Goal: Transaction & Acquisition: Purchase product/service

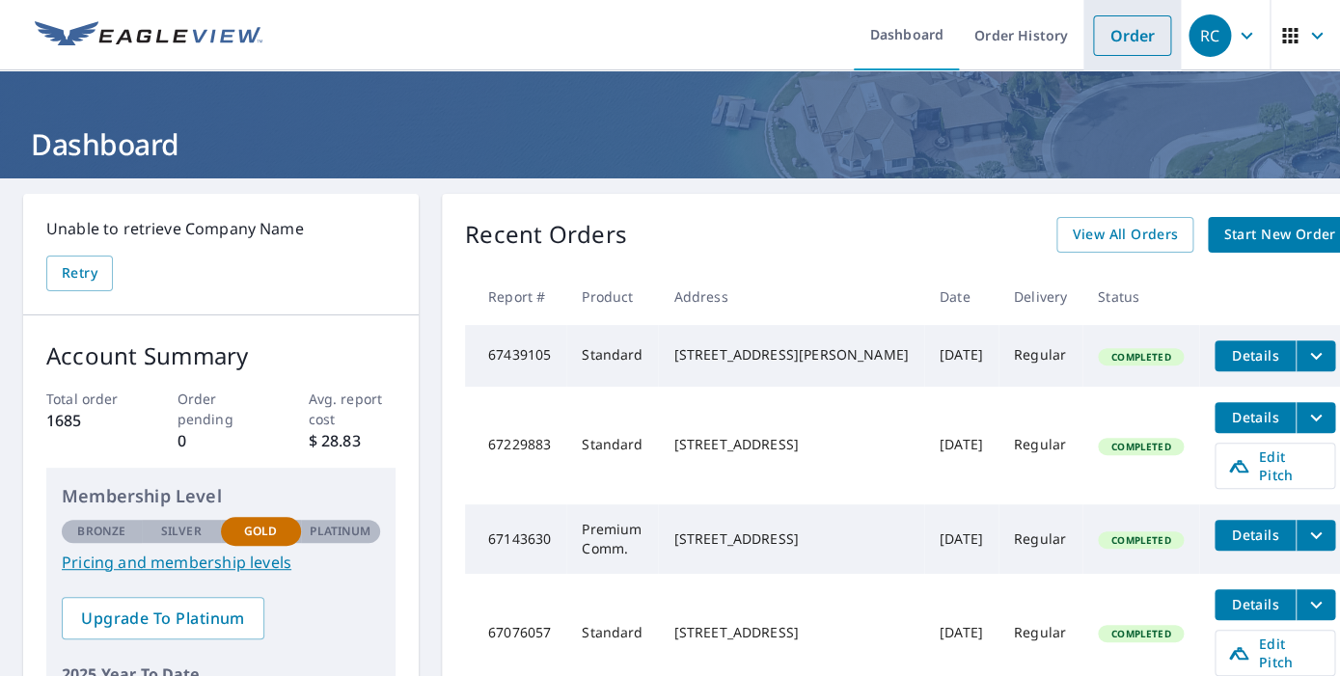
click at [1139, 33] on link "Order" at bounding box center [1132, 35] width 78 height 41
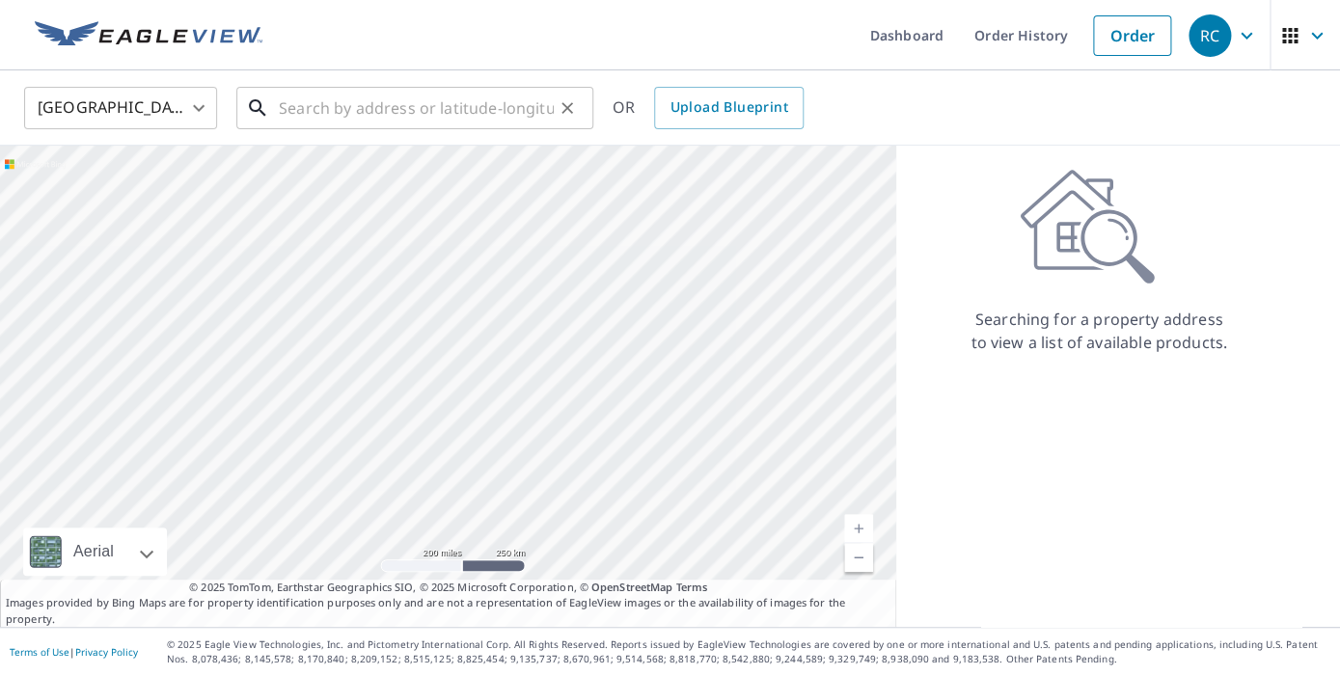
click at [299, 102] on input "text" at bounding box center [416, 108] width 275 height 54
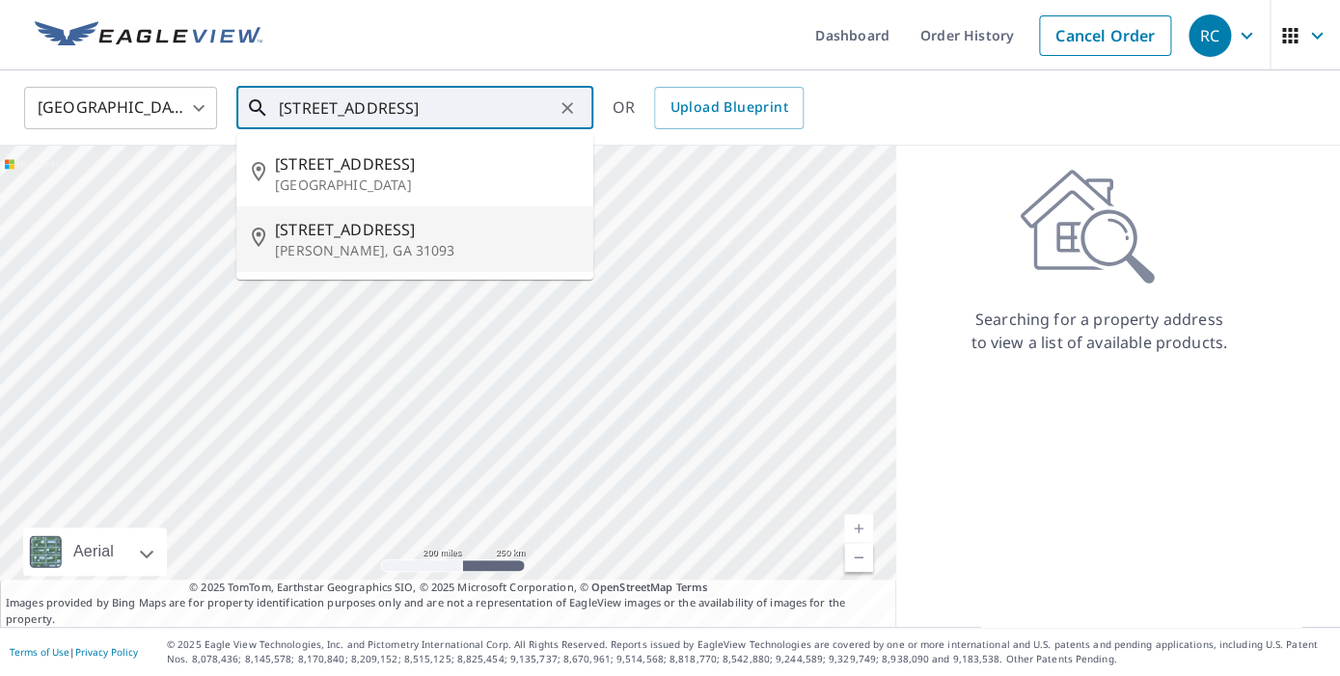
click at [366, 233] on span "[STREET_ADDRESS]" at bounding box center [426, 229] width 303 height 23
type input "[STREET_ADDRESS]"
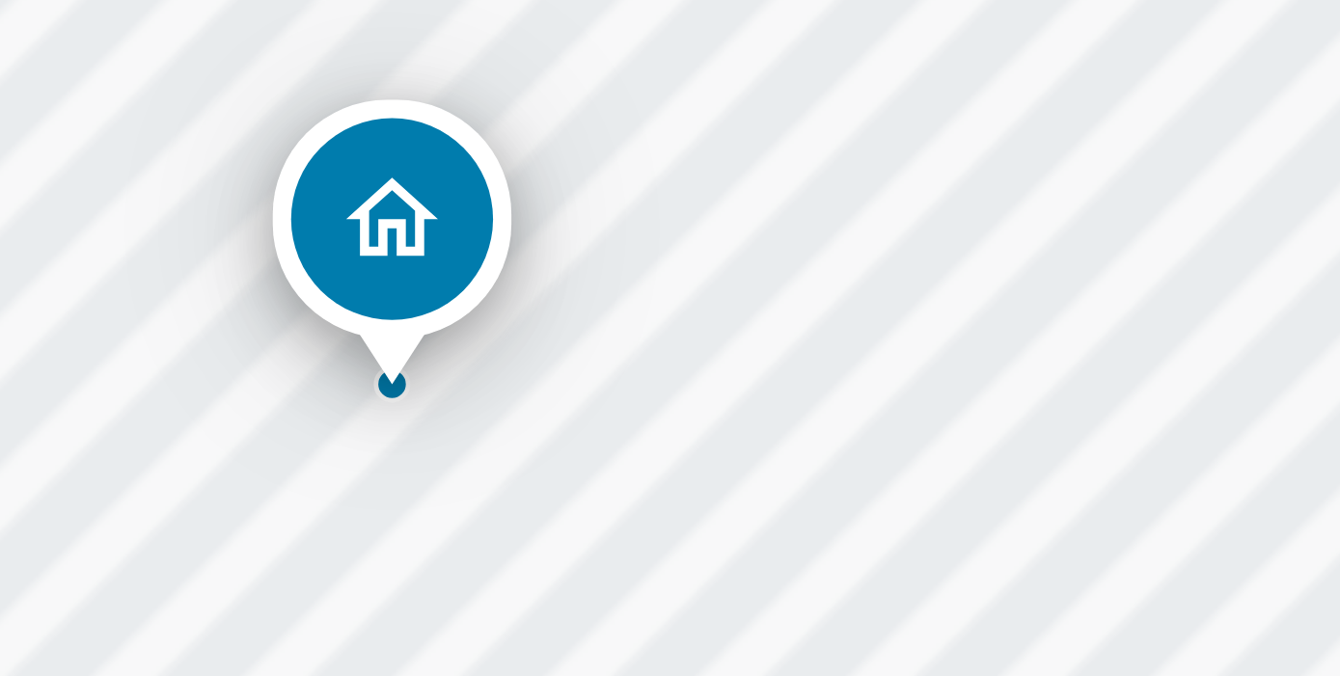
drag, startPoint x: 501, startPoint y: 381, endPoint x: 553, endPoint y: 364, distance: 54.9
click at [553, 364] on div "[STREET_ADDRESS]" at bounding box center [448, 387] width 896 height 482
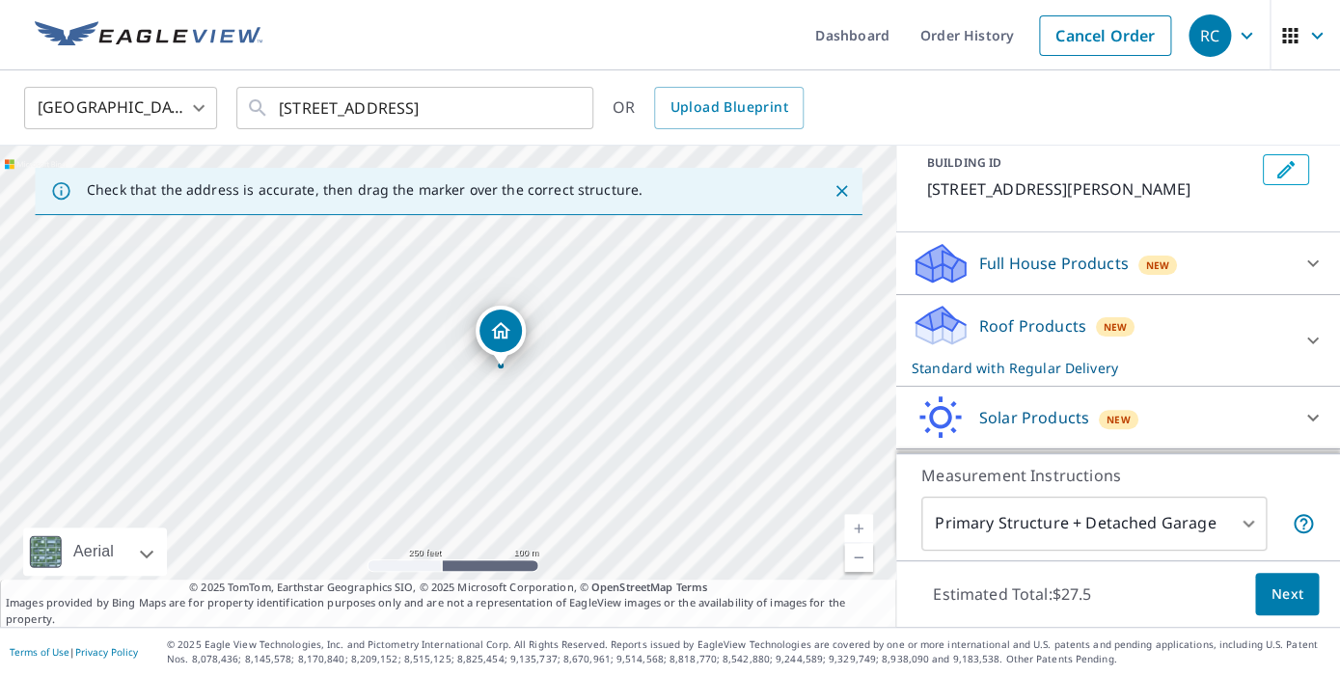
scroll to position [124, 0]
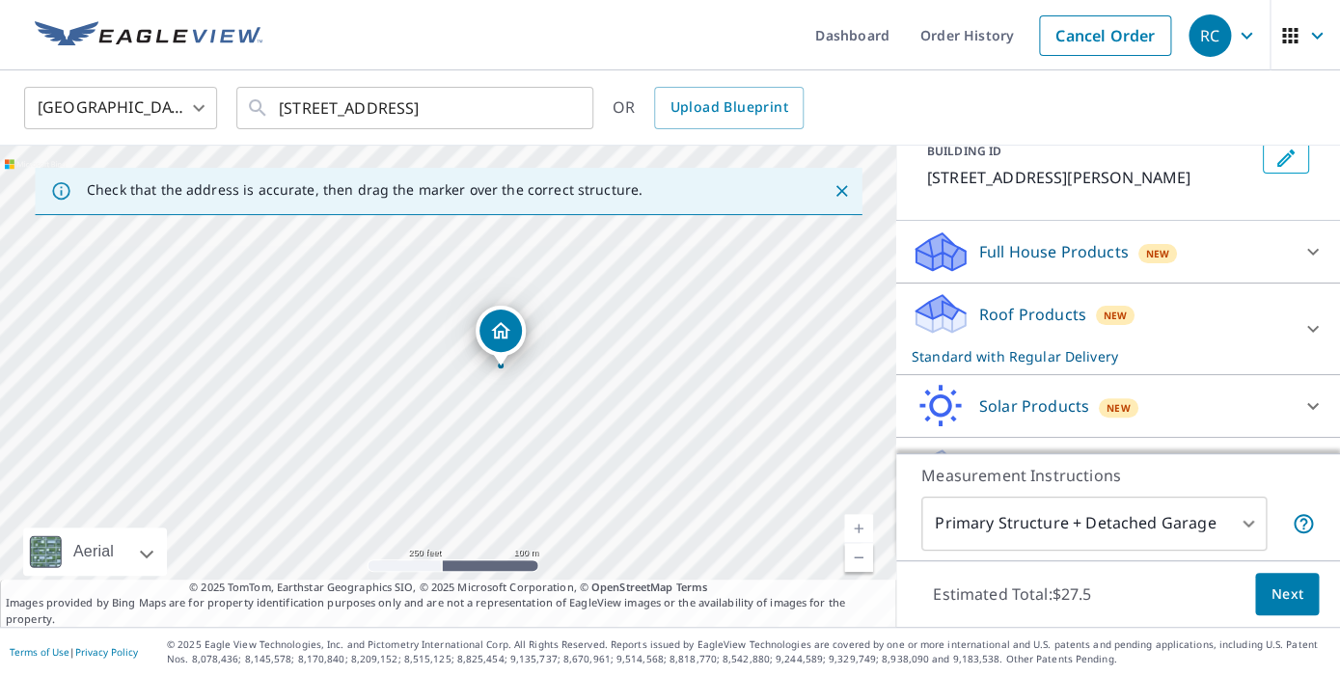
click at [1034, 326] on p "Roof Products" at bounding box center [1032, 314] width 107 height 23
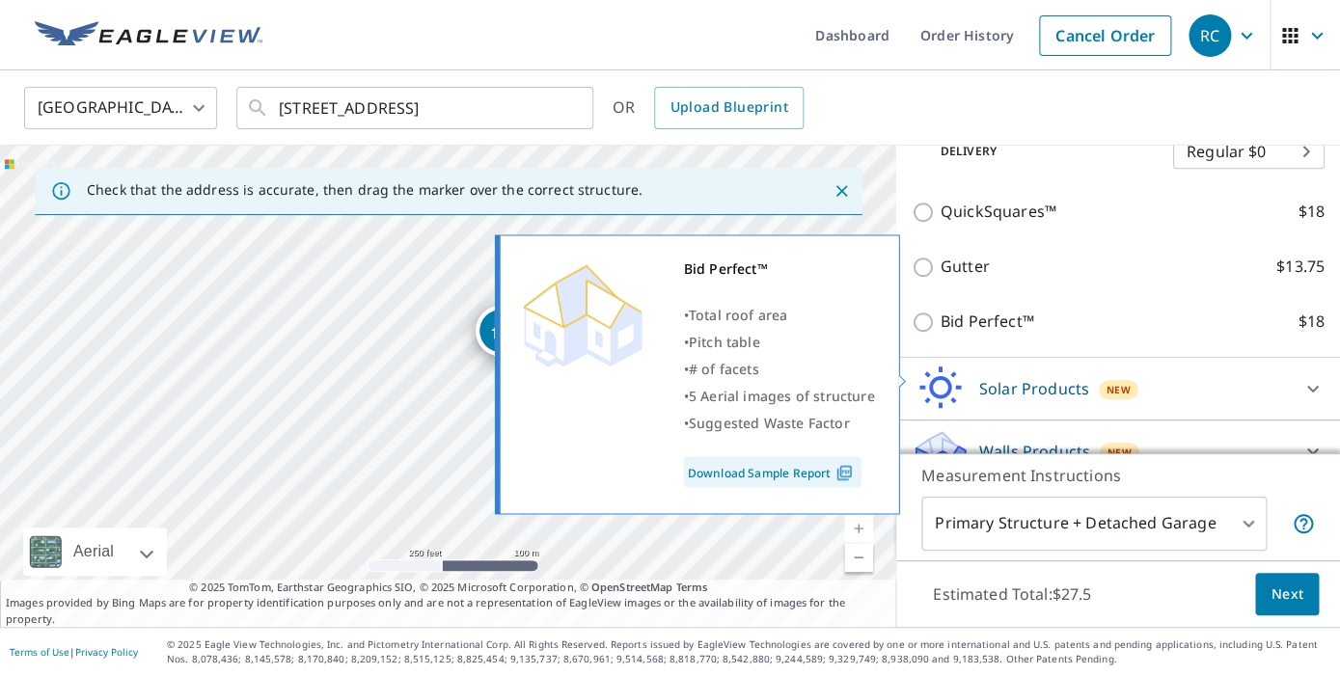
scroll to position [515, 0]
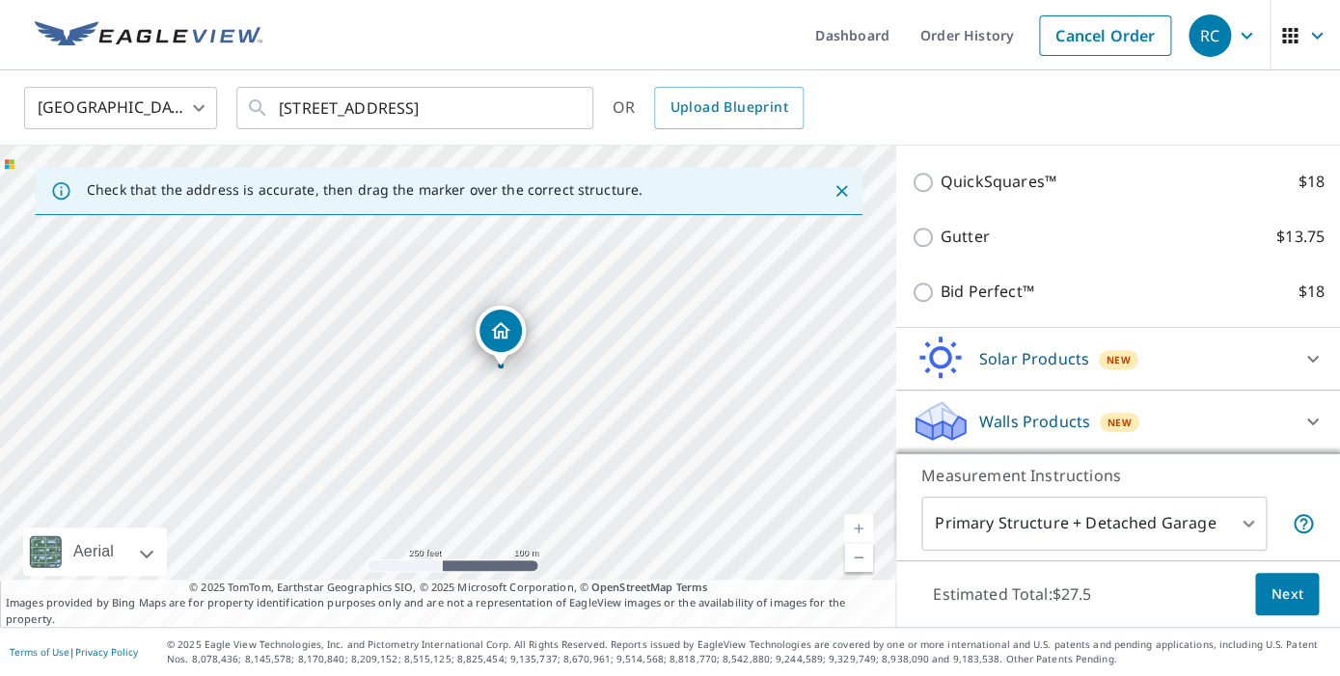
click at [1288, 589] on span "Next" at bounding box center [1287, 595] width 33 height 24
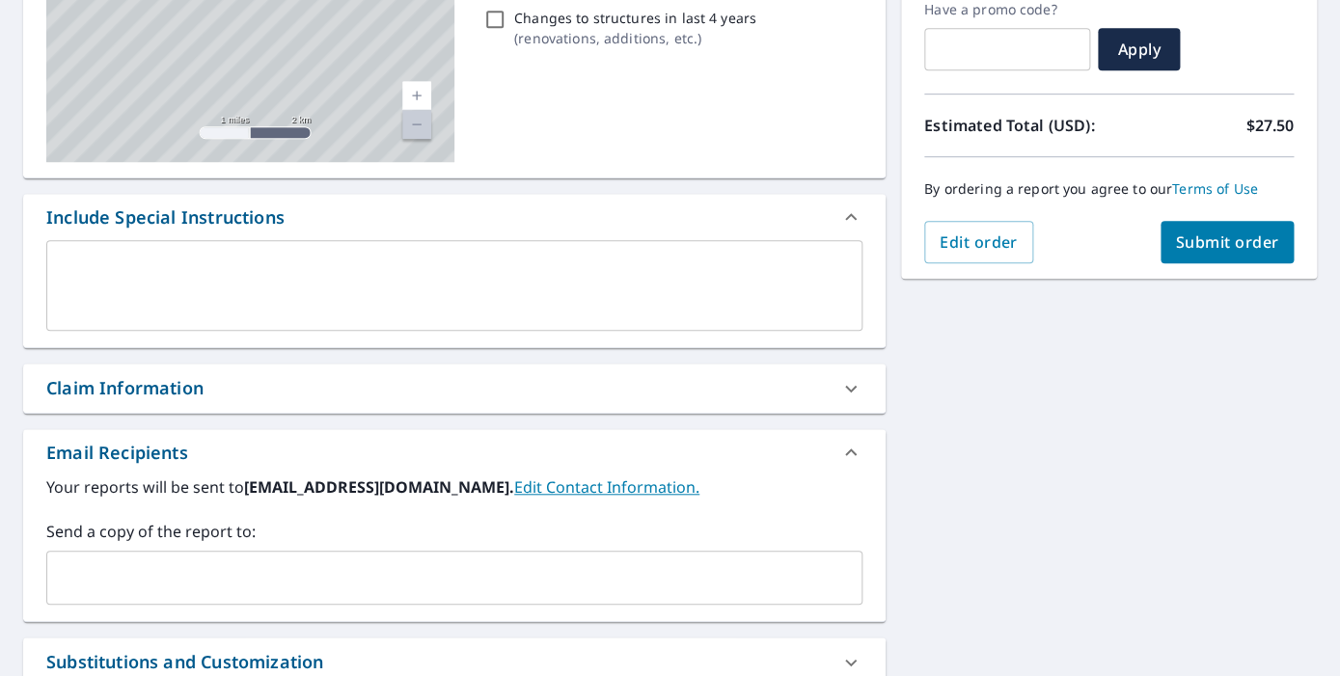
scroll to position [444, 0]
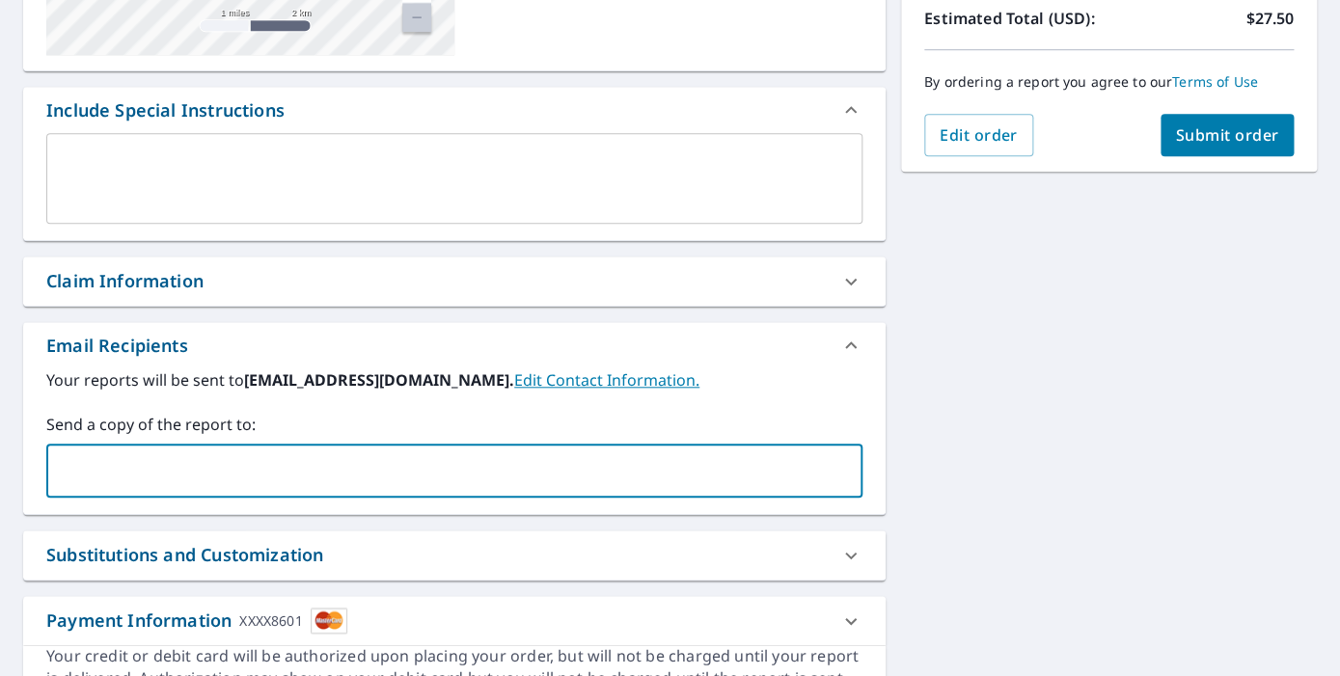
click at [78, 470] on input "text" at bounding box center [440, 471] width 770 height 37
type input "[EMAIL_ADDRESS][DOMAIN_NAME]"
click at [1227, 129] on span "Submit order" at bounding box center [1227, 134] width 103 height 21
checkbox input "true"
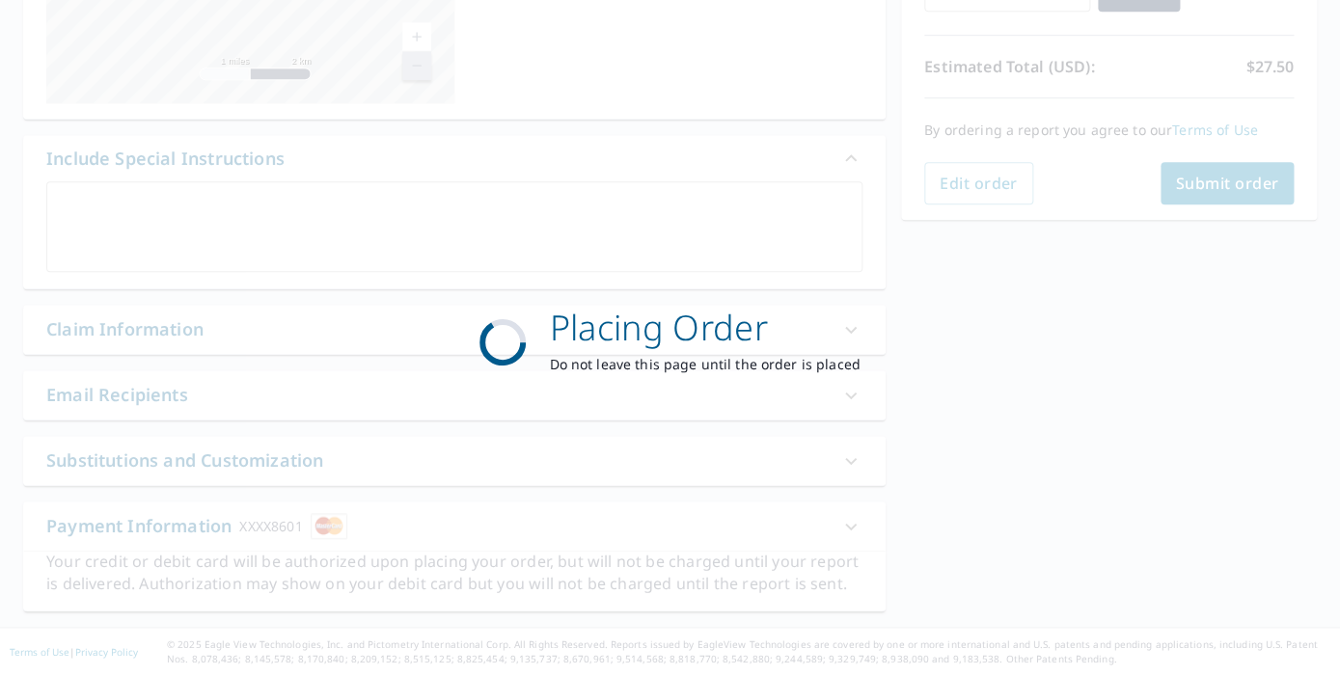
scroll to position [396, 0]
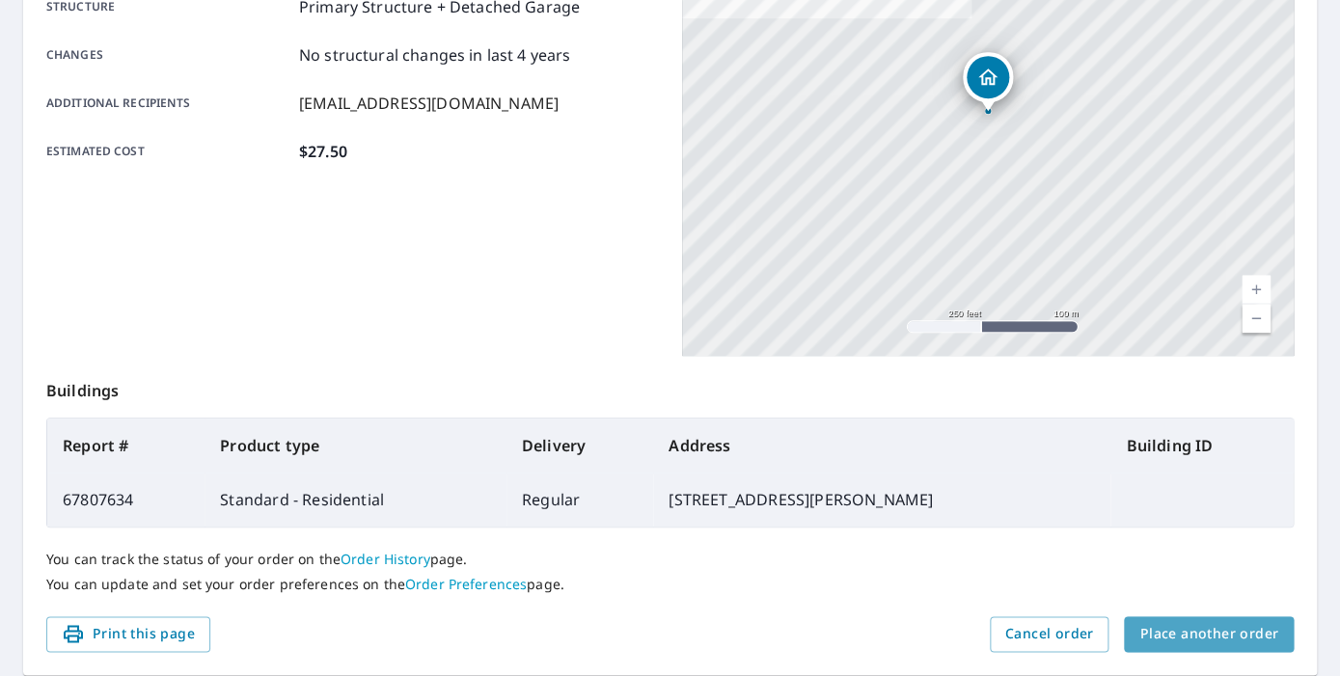
click at [1224, 631] on span "Place another order" at bounding box center [1209, 634] width 139 height 24
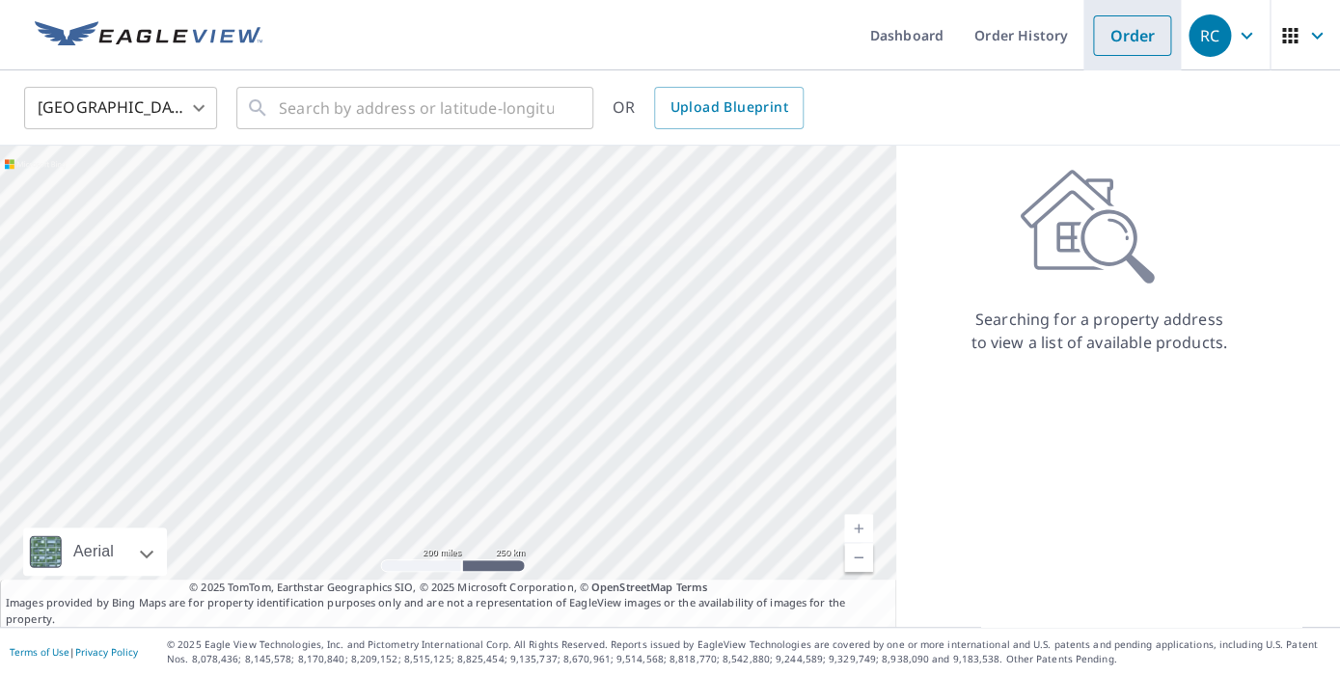
click at [1138, 33] on link "Order" at bounding box center [1132, 35] width 78 height 41
click at [317, 109] on input "text" at bounding box center [416, 108] width 275 height 54
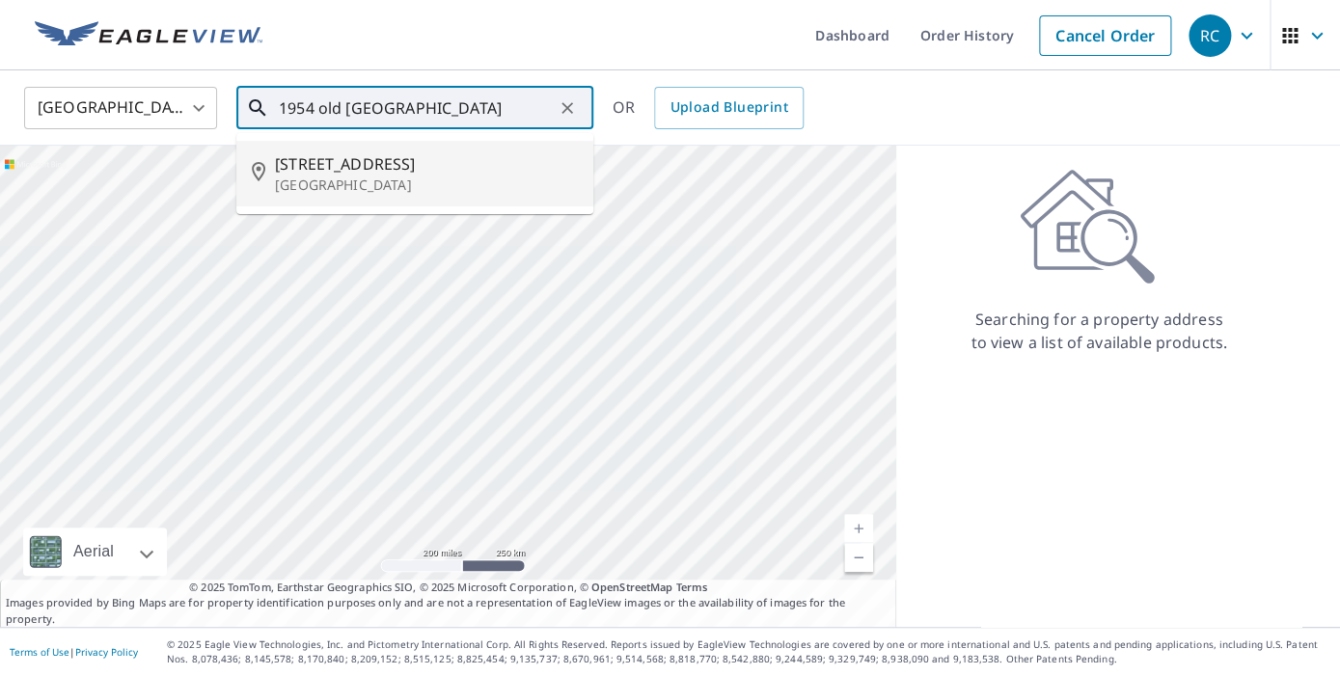
click at [370, 160] on span "[STREET_ADDRESS]" at bounding box center [426, 163] width 303 height 23
type input "[STREET_ADDRESS]"
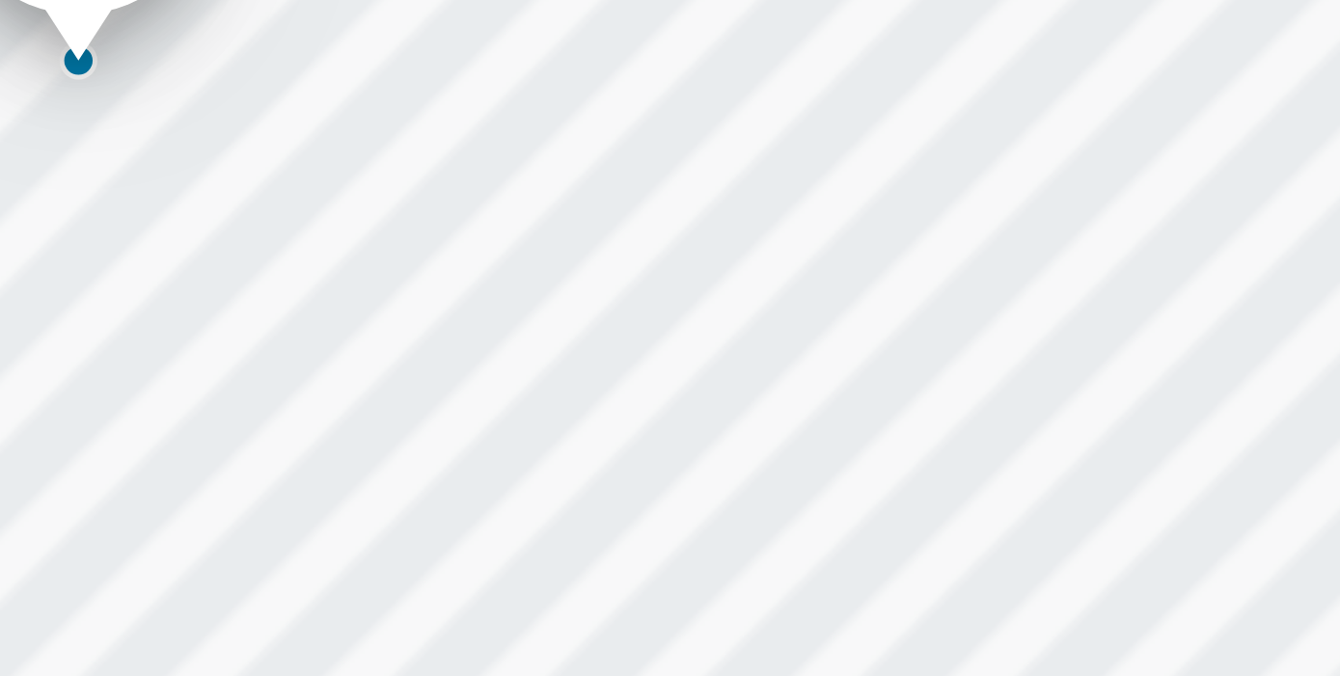
drag, startPoint x: 564, startPoint y: 453, endPoint x: 656, endPoint y: 451, distance: 91.7
click at [656, 451] on div "[STREET_ADDRESS]" at bounding box center [448, 387] width 896 height 482
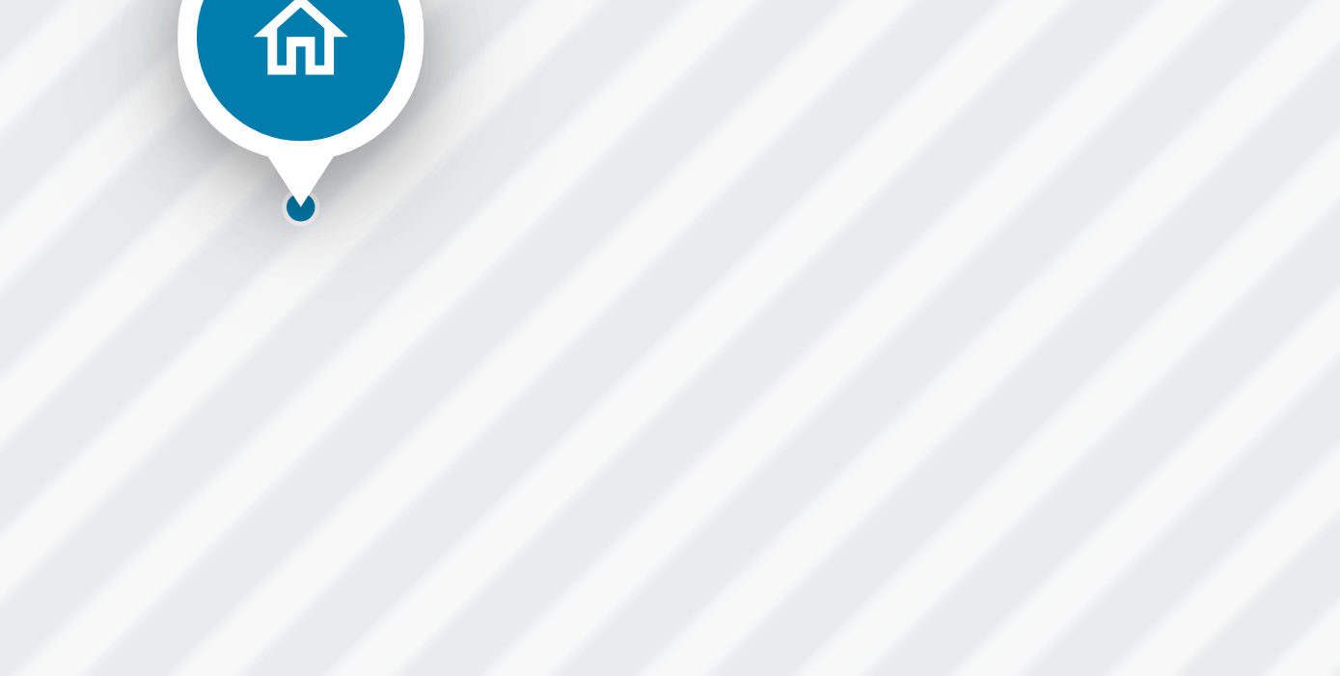
drag, startPoint x: 595, startPoint y: 427, endPoint x: 627, endPoint y: 457, distance: 43.7
click at [627, 458] on div "[STREET_ADDRESS]" at bounding box center [448, 387] width 896 height 482
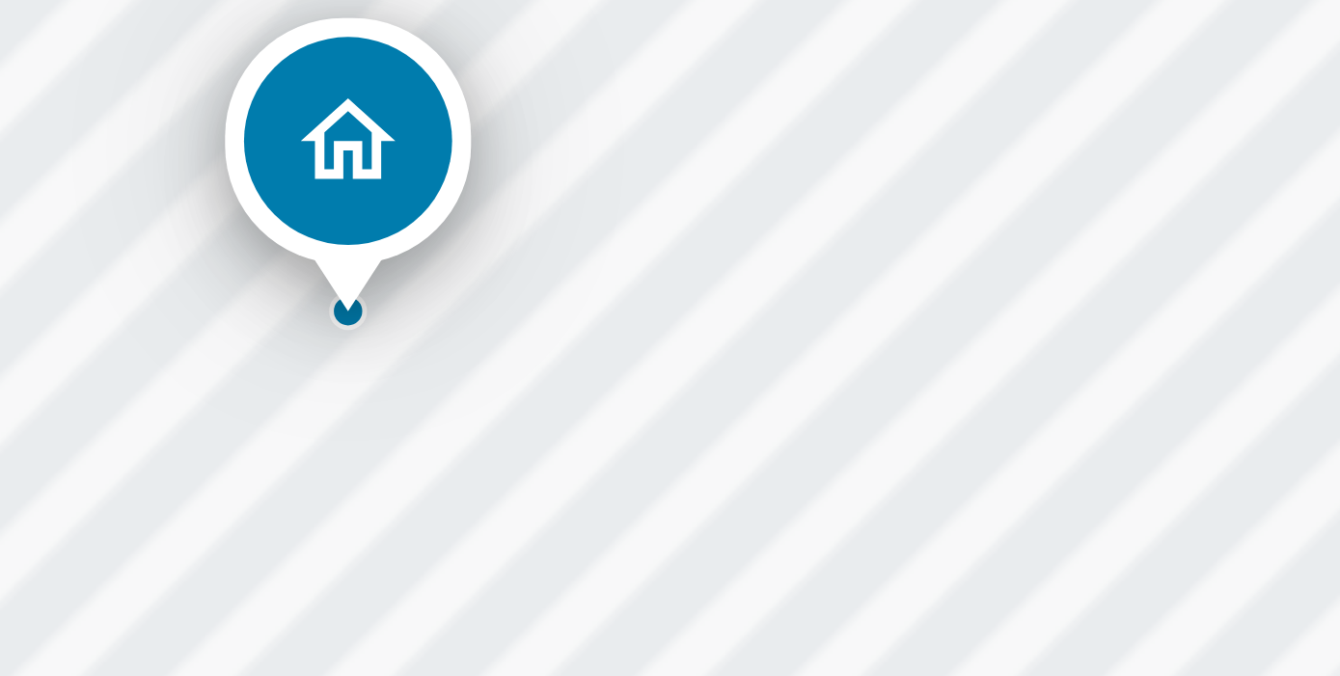
drag, startPoint x: 613, startPoint y: 431, endPoint x: 622, endPoint y: 454, distance: 24.2
click at [622, 454] on div "[STREET_ADDRESS]" at bounding box center [448, 387] width 896 height 482
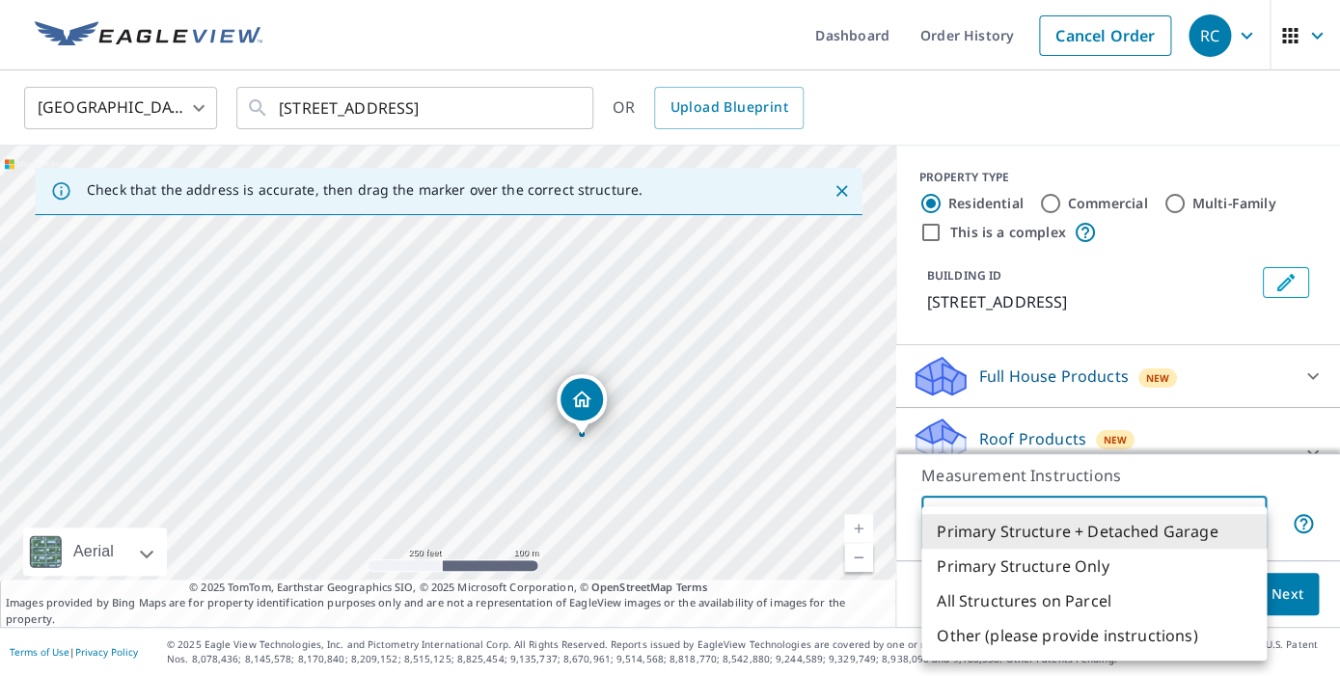
click at [1252, 519] on body "RC RC Dashboard Order History Cancel Order RC United States [GEOGRAPHIC_DATA] ​…" at bounding box center [670, 338] width 1340 height 676
click at [1168, 530] on li "Primary Structure + Detached Garage" at bounding box center [1094, 531] width 345 height 35
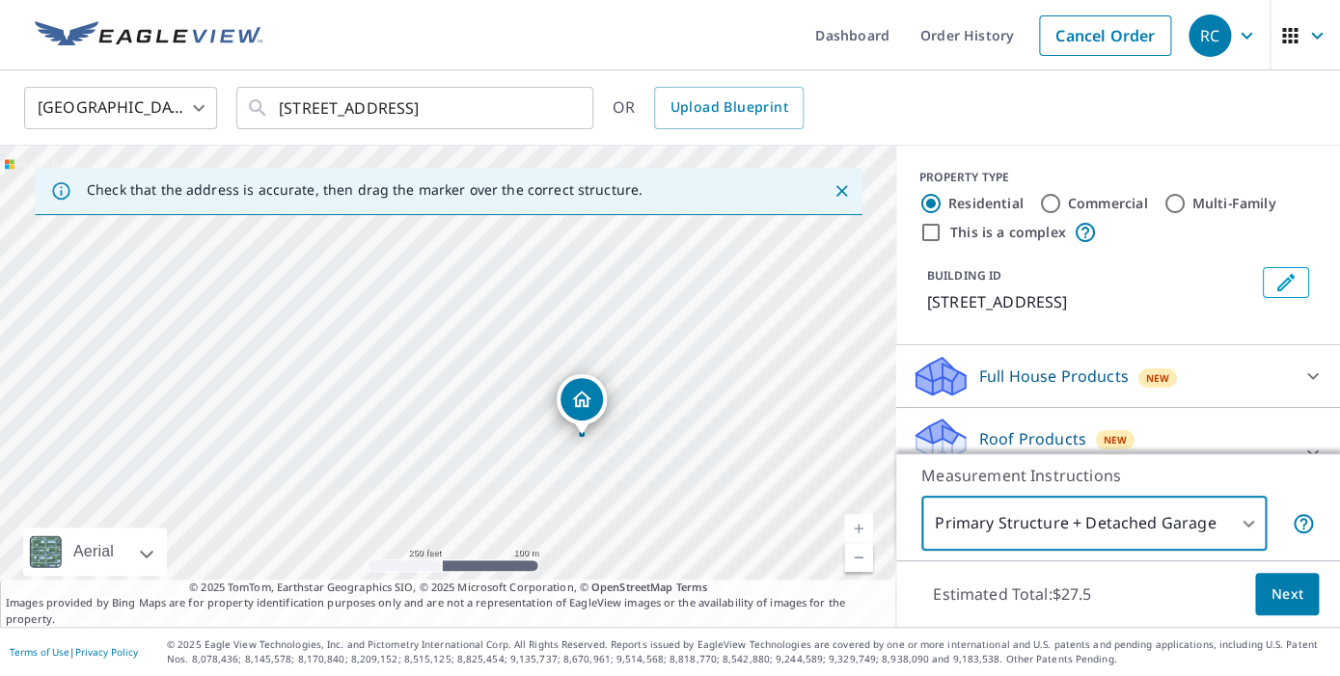
click at [1304, 598] on button "Next" at bounding box center [1287, 594] width 64 height 43
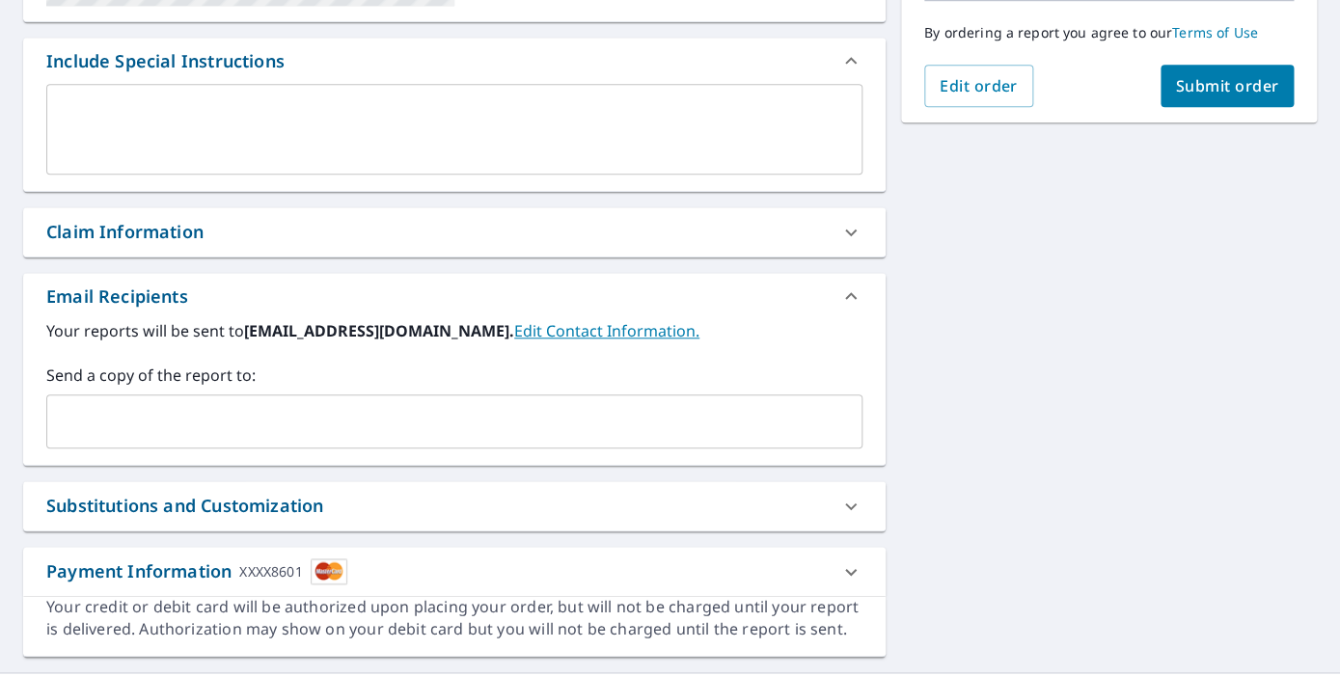
scroll to position [538, 0]
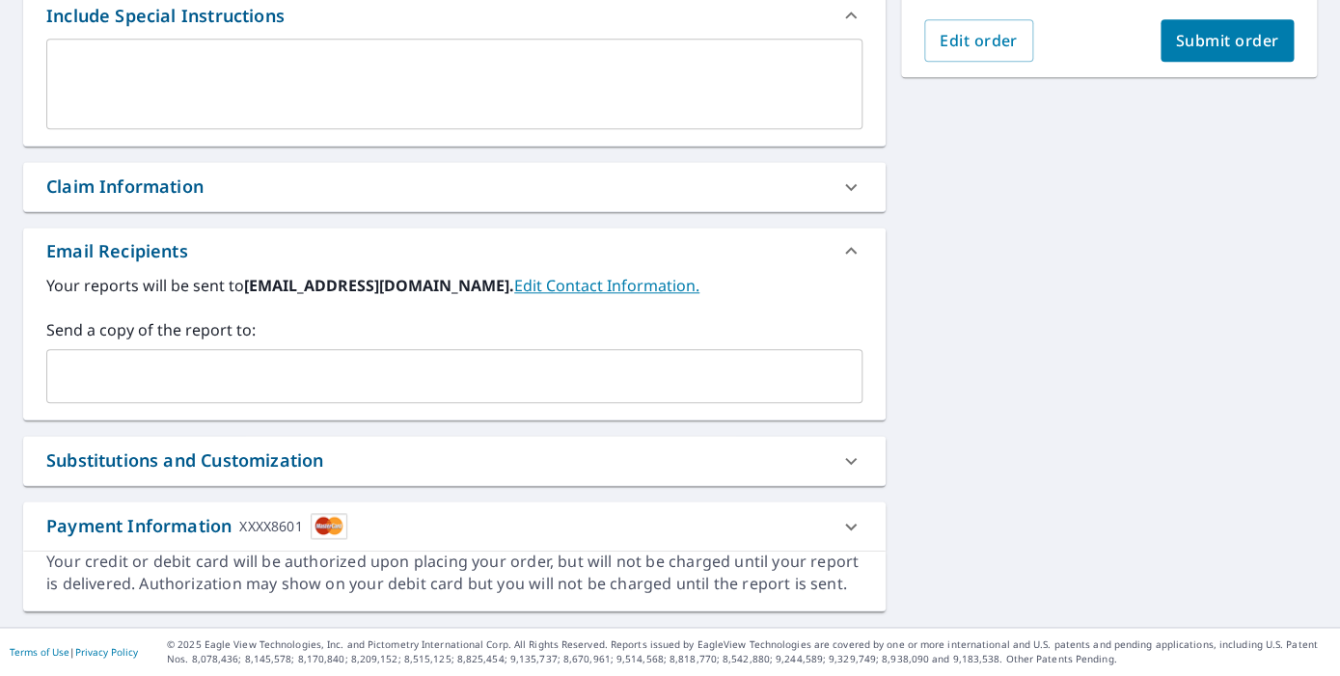
click at [54, 395] on div "​" at bounding box center [454, 376] width 816 height 54
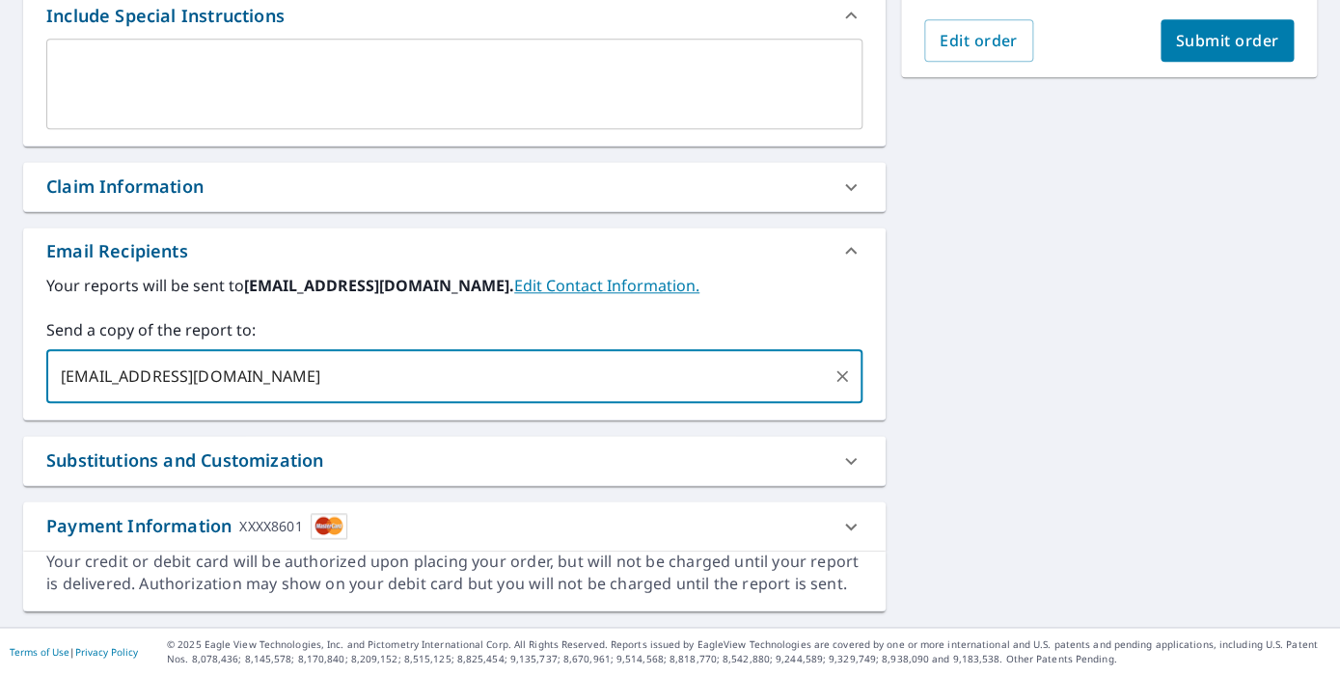
type input "[EMAIL_ADDRESS][DOMAIN_NAME]"
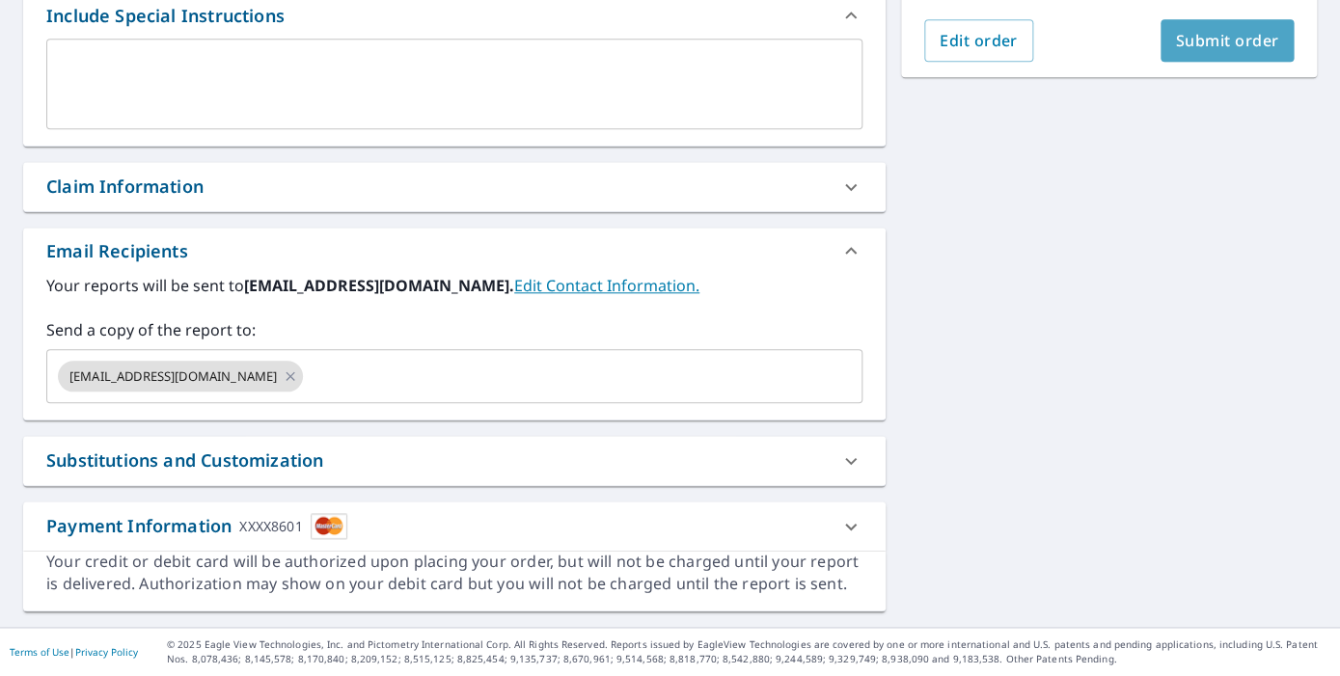
click at [1219, 35] on span "Submit order" at bounding box center [1227, 40] width 103 height 21
checkbox input "true"
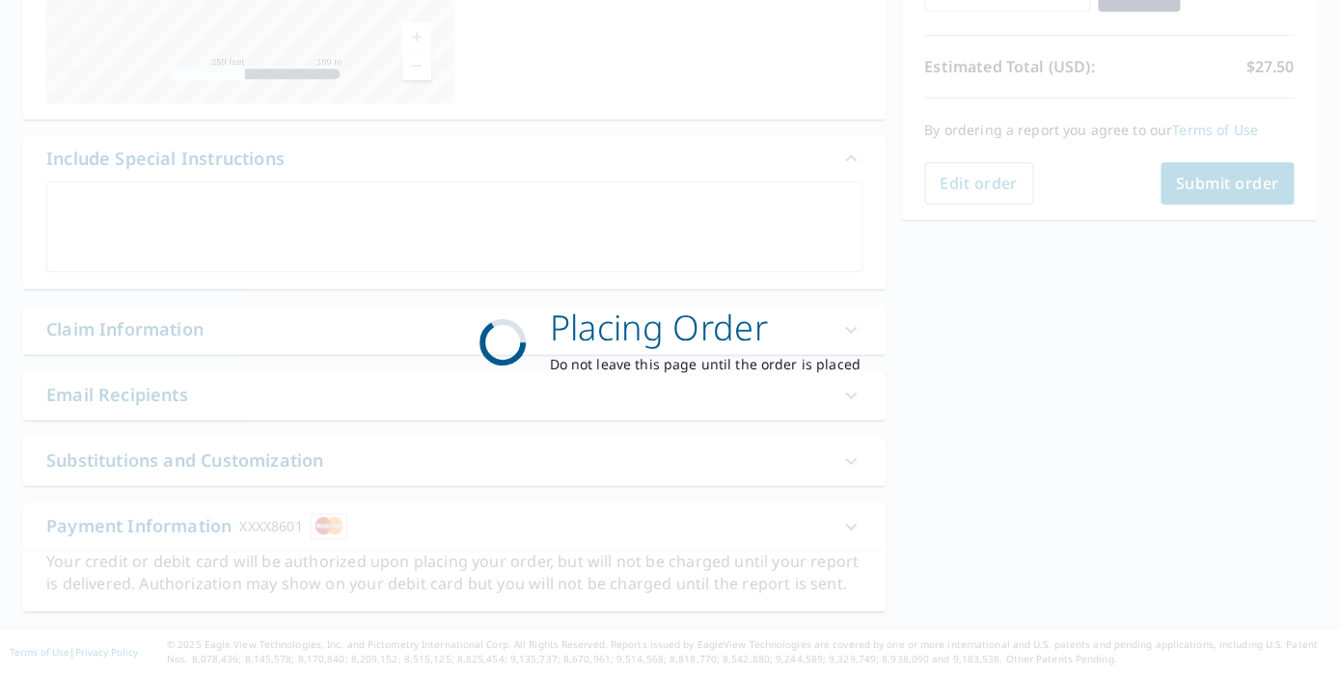
scroll to position [396, 0]
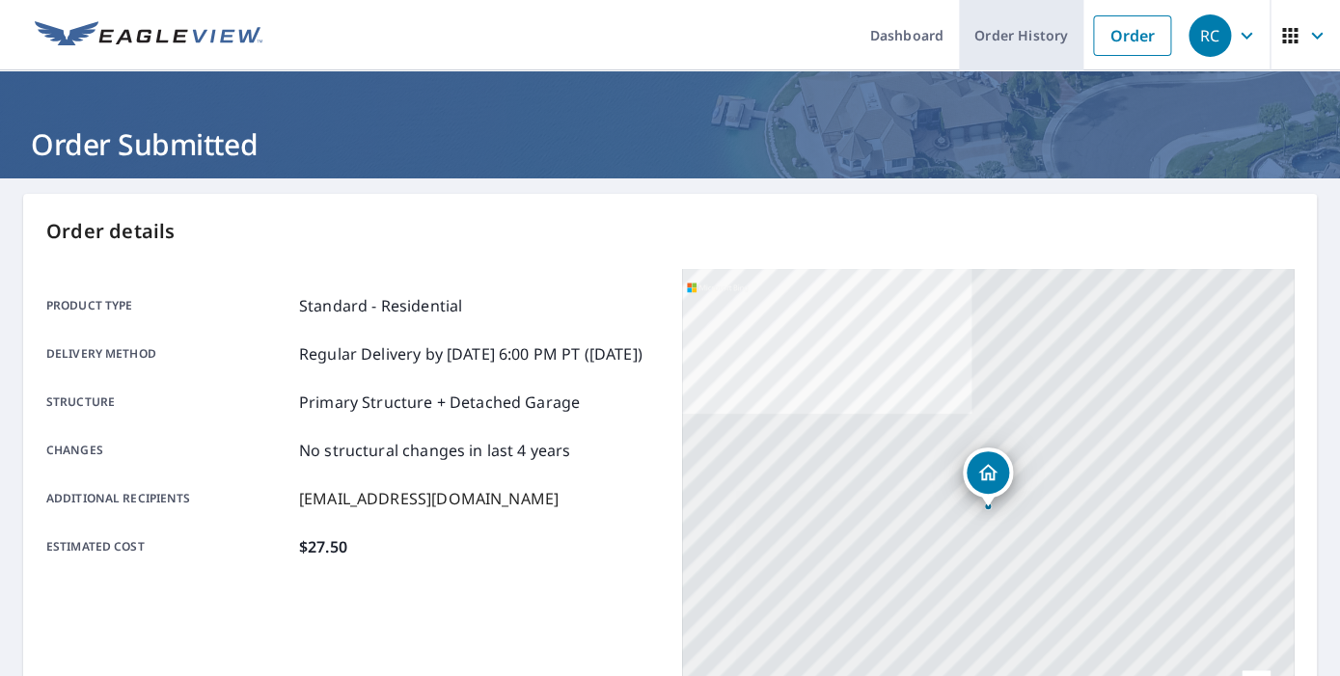
click at [1040, 31] on link "Order History" at bounding box center [1021, 35] width 124 height 70
